Goal: Task Accomplishment & Management: Manage account settings

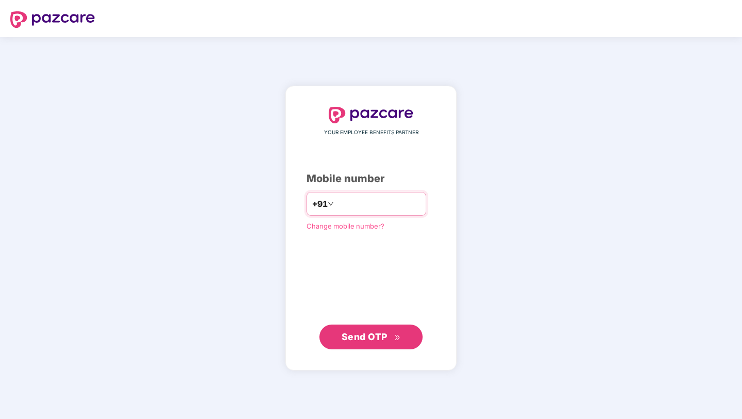
type input "**********"
click at [370, 337] on span "Send OTP" at bounding box center [365, 336] width 46 height 11
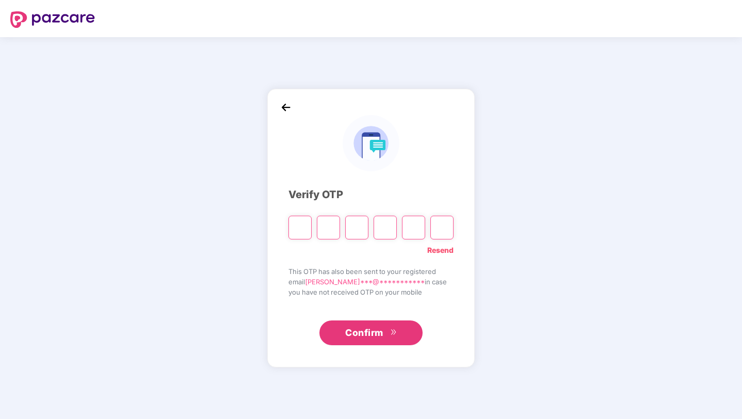
type input "*"
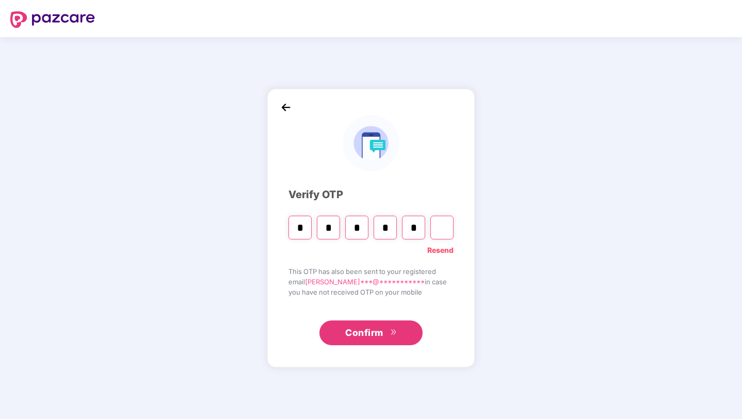
type input "*"
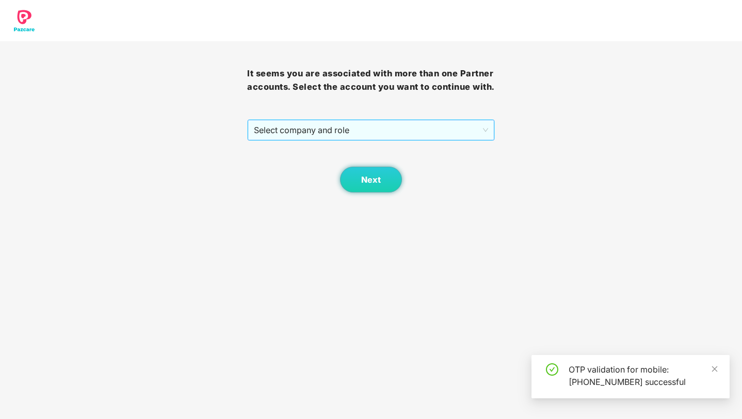
click at [346, 140] on span "Select company and role" at bounding box center [371, 130] width 234 height 20
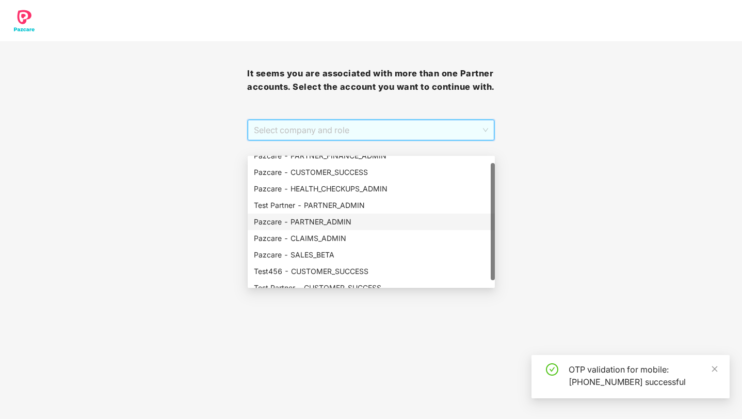
scroll to position [8, 0]
click at [375, 208] on div "Test Partner - PARTNER_ADMIN" at bounding box center [371, 205] width 235 height 11
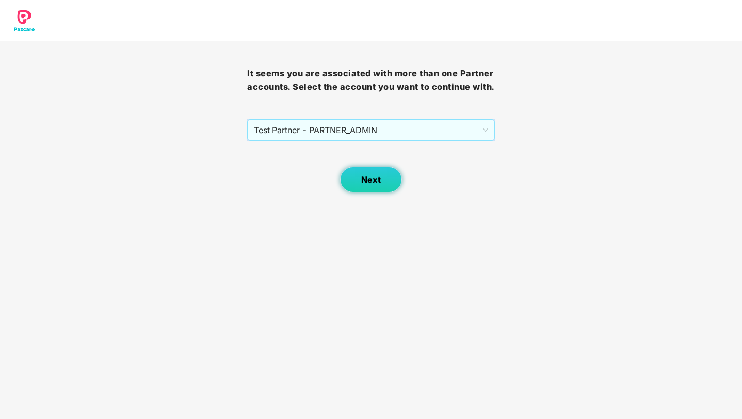
click at [377, 185] on span "Next" at bounding box center [371, 180] width 20 height 10
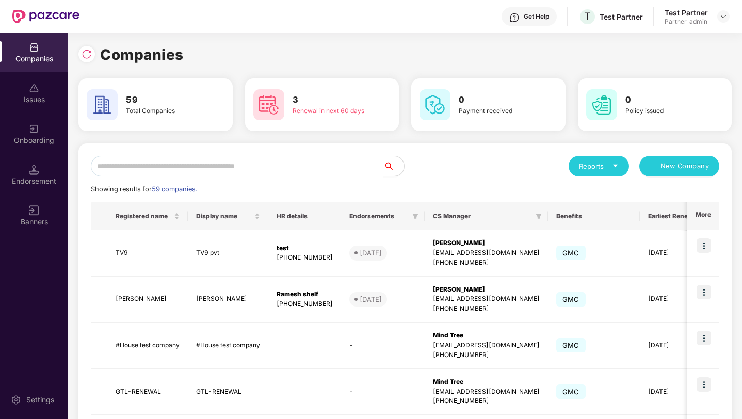
click at [371, 172] on input "text" at bounding box center [237, 166] width 293 height 21
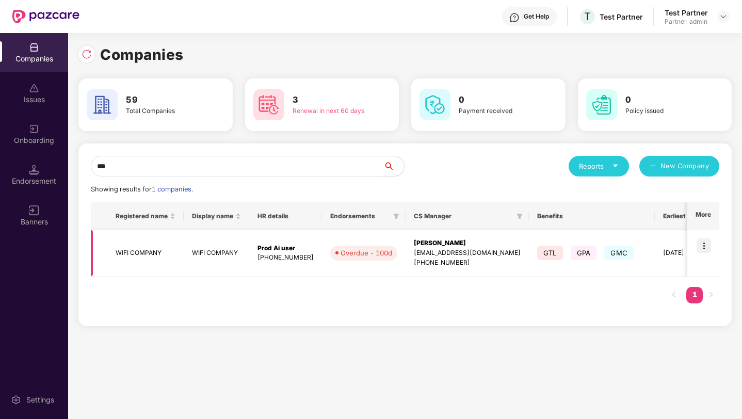
type input "***"
click at [704, 247] on img at bounding box center [704, 245] width 14 height 14
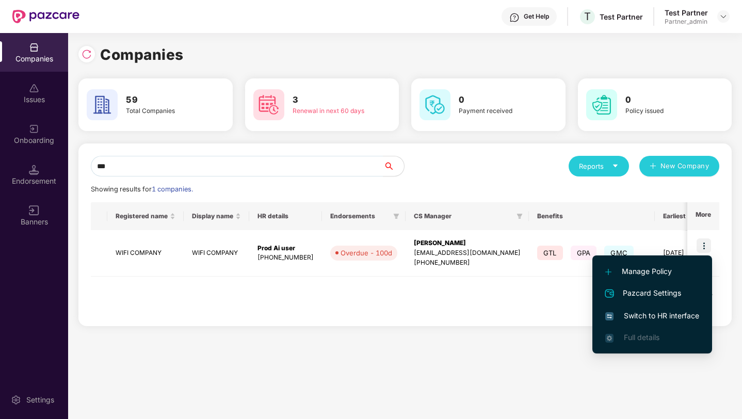
click at [645, 311] on span "Switch to HR interface" at bounding box center [653, 315] width 94 height 11
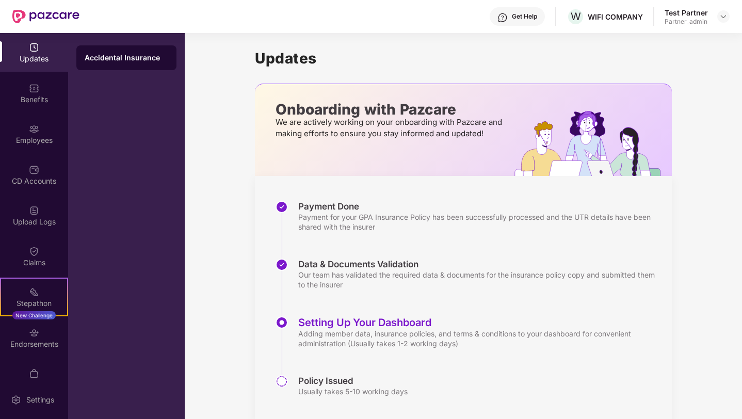
click at [33, 137] on div "Employees" at bounding box center [34, 140] width 68 height 10
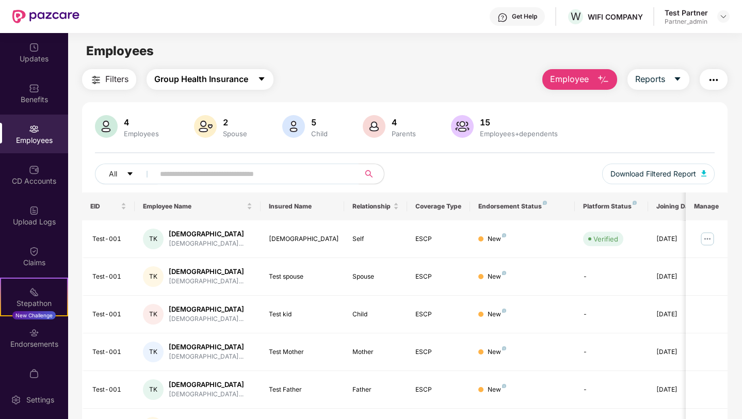
click at [189, 84] on span "Group Health Insurance" at bounding box center [201, 79] width 94 height 13
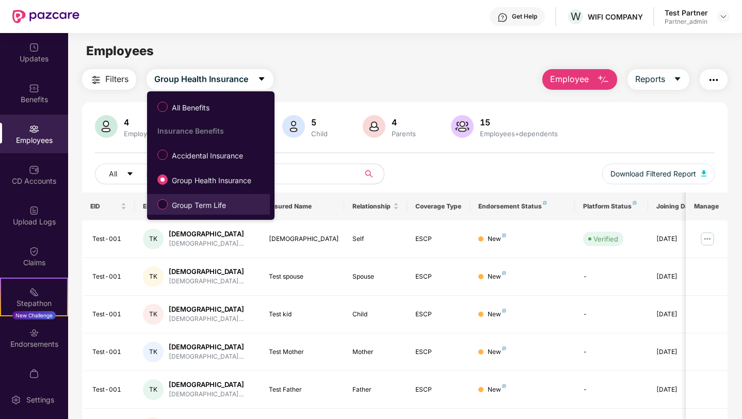
click at [181, 208] on span "Group Term Life" at bounding box center [199, 205] width 62 height 11
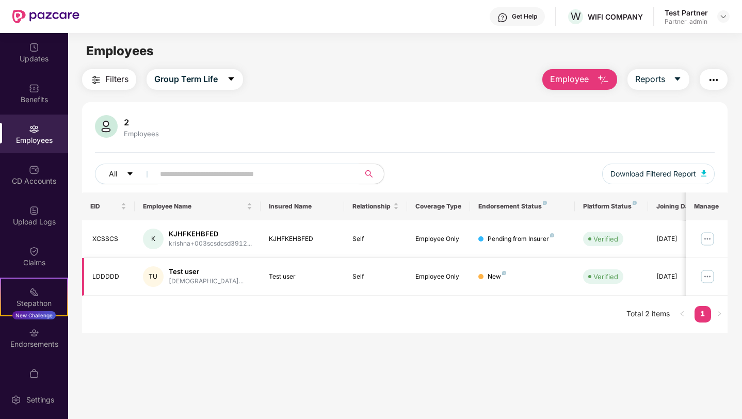
click at [708, 279] on img at bounding box center [707, 276] width 17 height 17
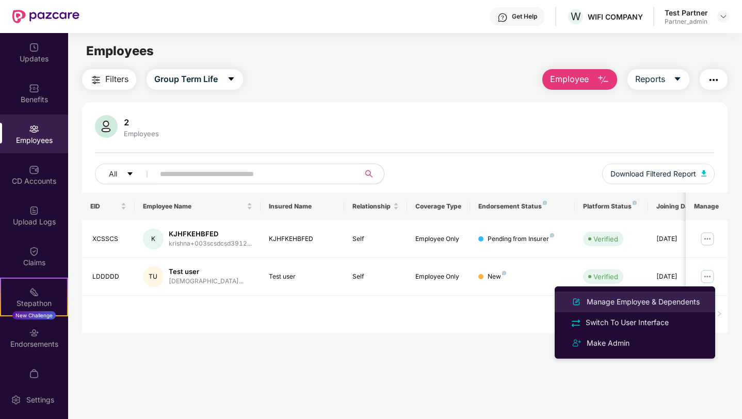
click at [648, 300] on div "Manage Employee & Dependents" at bounding box center [643, 301] width 117 height 11
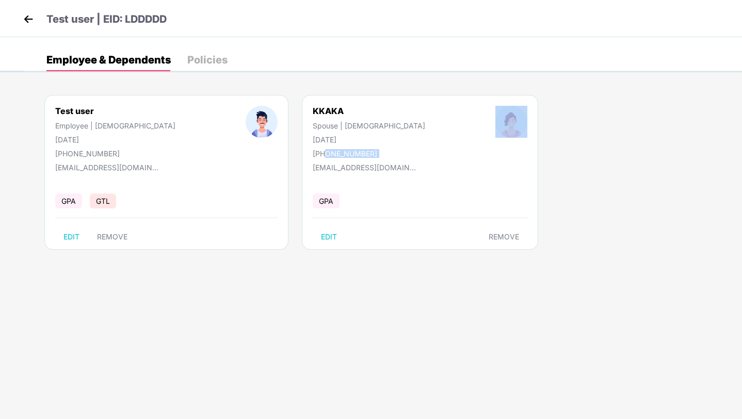
drag, startPoint x: 267, startPoint y: 156, endPoint x: 331, endPoint y: 158, distance: 64.6
click at [331, 158] on div "KKAKA Spouse | [DEMOGRAPHIC_DATA] [DATE] [PHONE_NUMBER] [EMAIL_ADDRESS][DOMAIN_…" at bounding box center [420, 172] width 236 height 155
drag, startPoint x: 55, startPoint y: 140, endPoint x: 107, endPoint y: 140, distance: 52.1
click at [107, 140] on div "[DATE]" at bounding box center [115, 139] width 120 height 9
